Goal: Check status: Check status

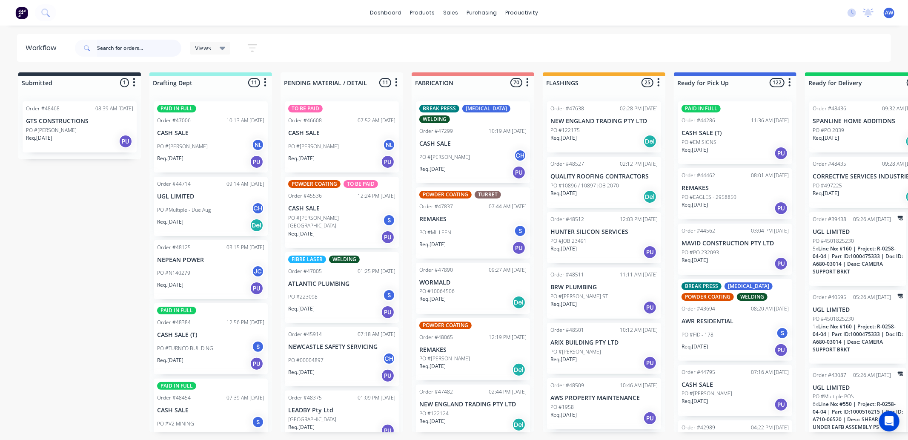
click at [117, 44] on input "text" at bounding box center [139, 48] width 84 height 17
type input "48456"
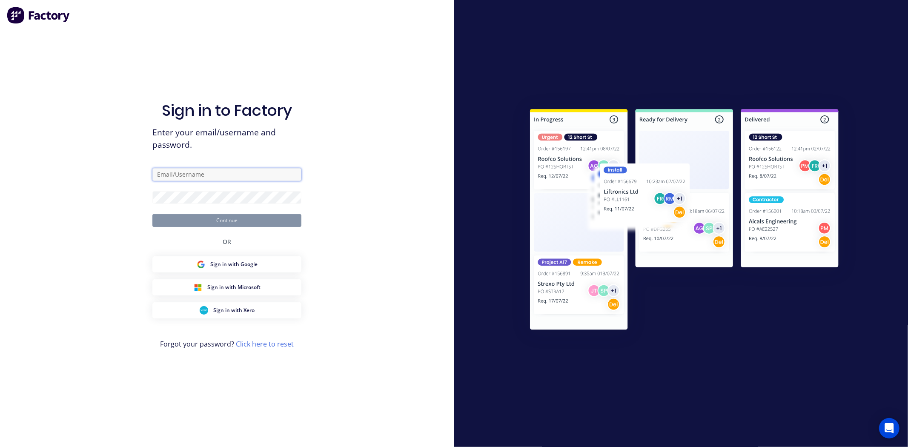
type input "workshop@academysheetmetal.com.au"
click at [245, 220] on button "Continue" at bounding box center [226, 220] width 149 height 13
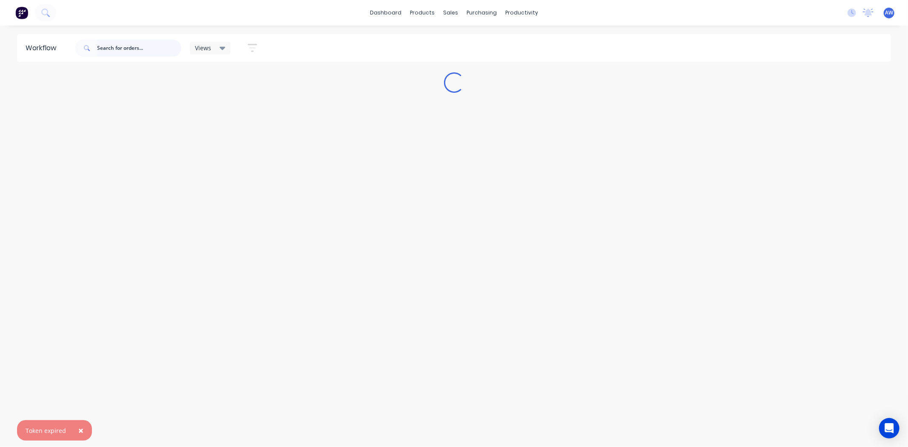
click at [121, 46] on input "text" at bounding box center [139, 48] width 84 height 17
type input "48456"
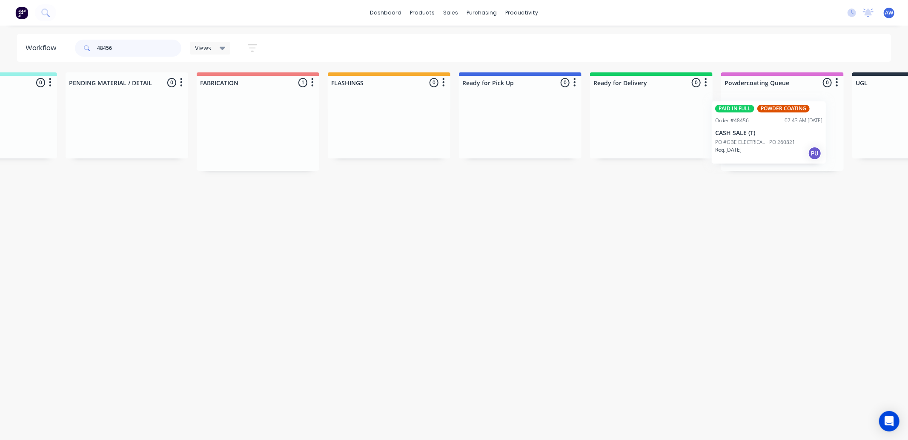
drag, startPoint x: 462, startPoint y: 145, endPoint x: 761, endPoint y: 146, distance: 298.1
click at [761, 146] on div "Submitted 0 Sort By Created date Required date Order number Customer name Most …" at bounding box center [489, 121] width 1420 height 98
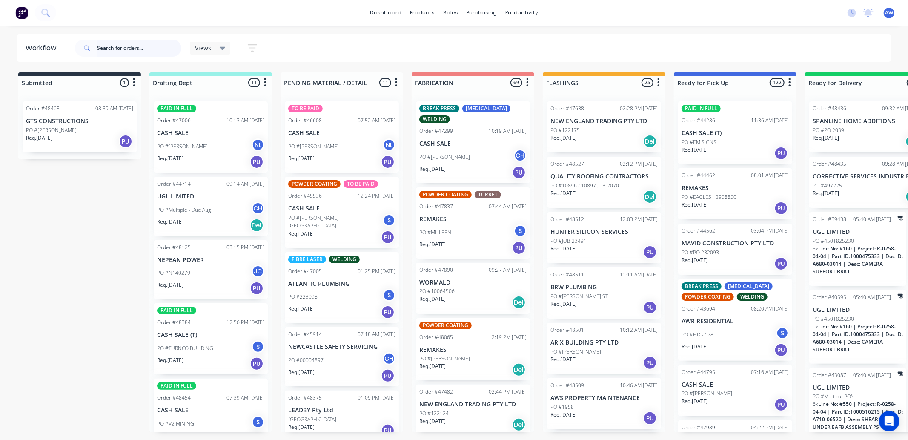
click at [122, 46] on input "text" at bounding box center [139, 48] width 84 height 17
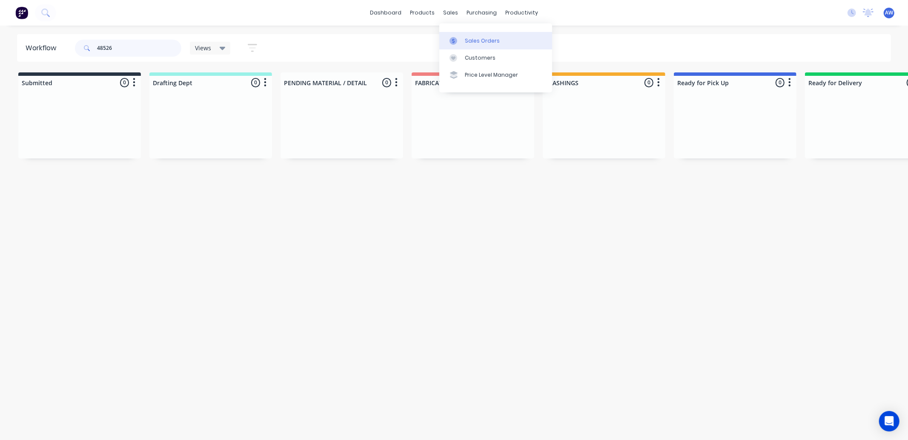
type input "48526"
click at [477, 41] on div "Sales Orders" at bounding box center [482, 41] width 35 height 8
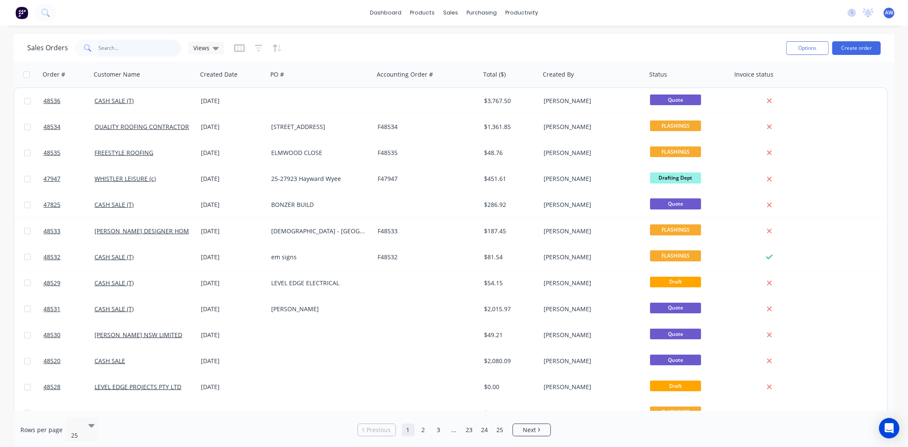
click at [115, 43] on input "text" at bounding box center [140, 48] width 83 height 17
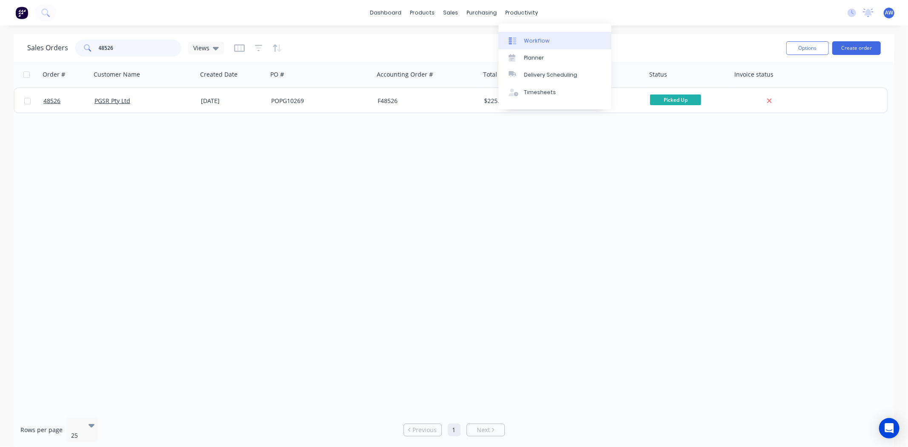
type input "48526"
click at [555, 45] on link "Workflow" at bounding box center [555, 40] width 113 height 17
